Goal: Information Seeking & Learning: Learn about a topic

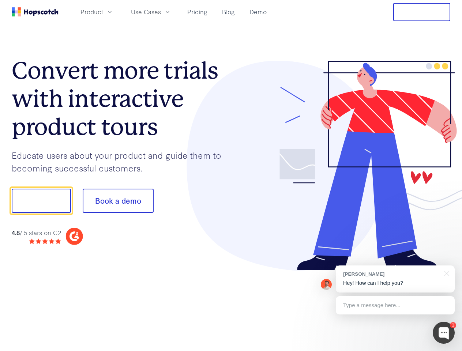
click at [231, 175] on div at bounding box center [340, 166] width 219 height 210
click at [103, 12] on span "Product" at bounding box center [91, 11] width 23 height 9
click at [161, 12] on span "Use Cases" at bounding box center [146, 11] width 30 height 9
click at [421, 12] on button "Free Trial" at bounding box center [421, 12] width 57 height 18
click at [41, 201] on button "Show me!" at bounding box center [41, 201] width 59 height 24
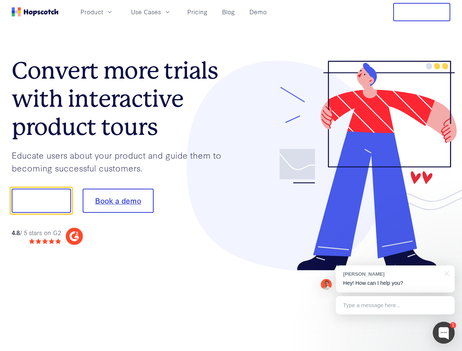
click at [118, 201] on button "Book a demo" at bounding box center [118, 201] width 71 height 24
click at [443, 333] on div at bounding box center [443, 333] width 22 height 22
click at [395, 279] on div "[PERSON_NAME] Hey! How can I help you?" at bounding box center [395, 278] width 119 height 27
click at [445, 351] on div "1 [PERSON_NAME] Hey! How can I help you? Type a message here... Free live chat …" at bounding box center [231, 351] width 462 height 0
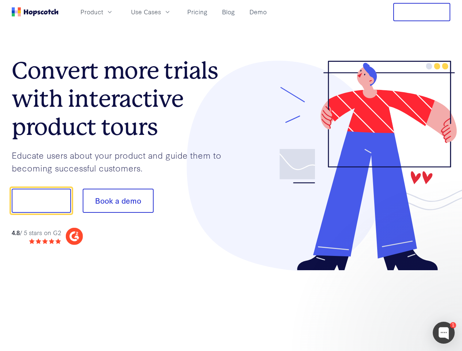
click at [395, 305] on div at bounding box center [385, 249] width 137 height 146
